Goal: Navigation & Orientation: Understand site structure

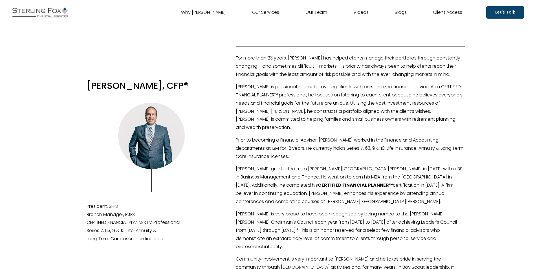
click at [216, 14] on link "Why [PERSON_NAME]" at bounding box center [203, 12] width 45 height 9
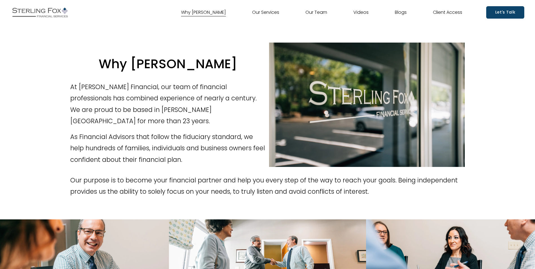
click at [311, 12] on link "Our Team" at bounding box center [316, 12] width 22 height 9
